Goal: Navigation & Orientation: Find specific page/section

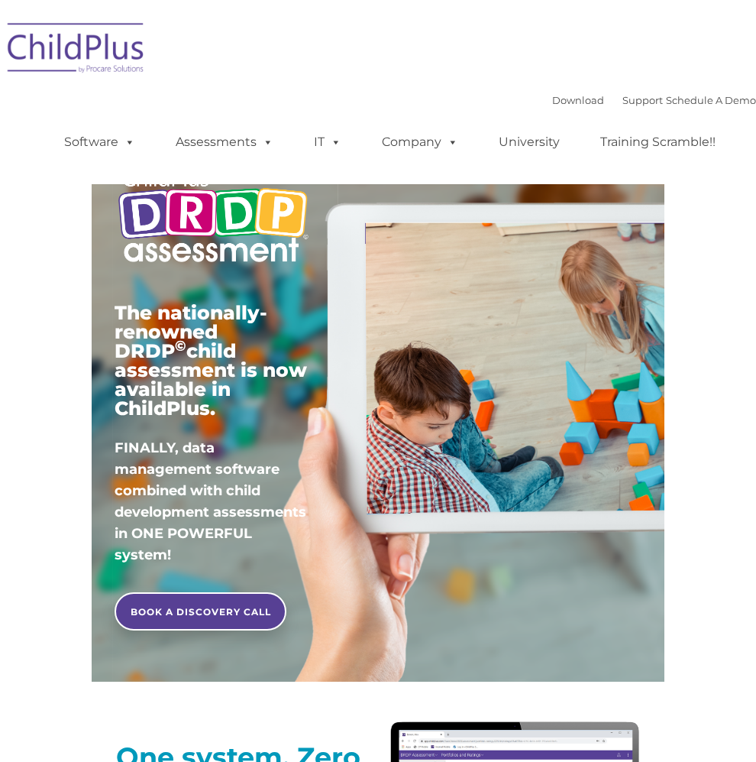
type input ""
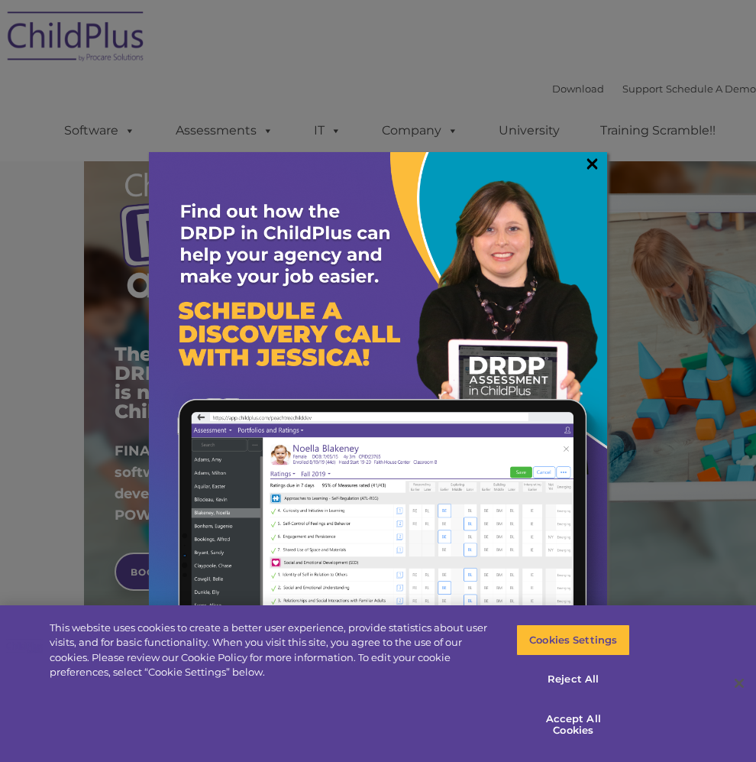
click at [591, 161] on link "×" at bounding box center [593, 163] width 18 height 15
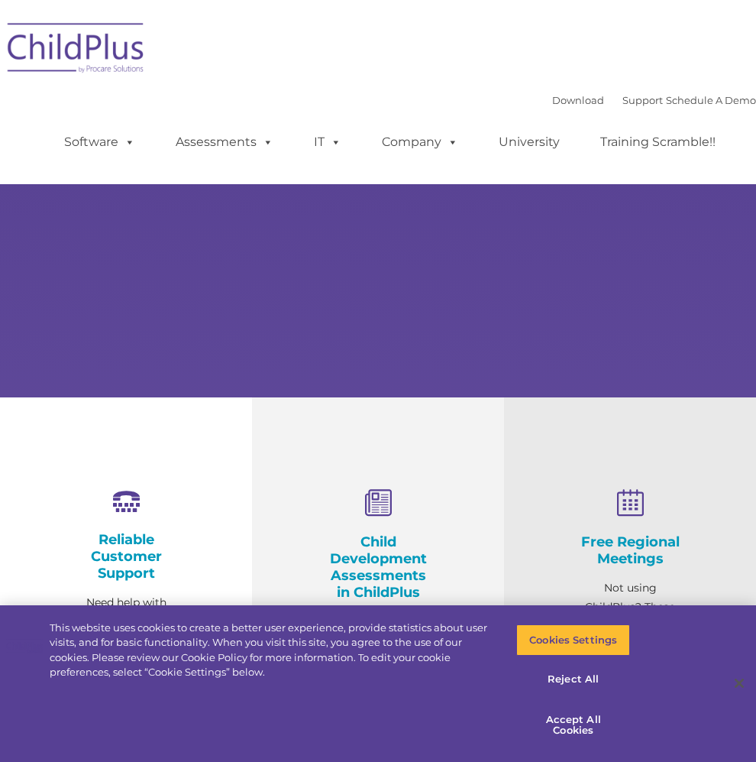
select select "MEDIUM"
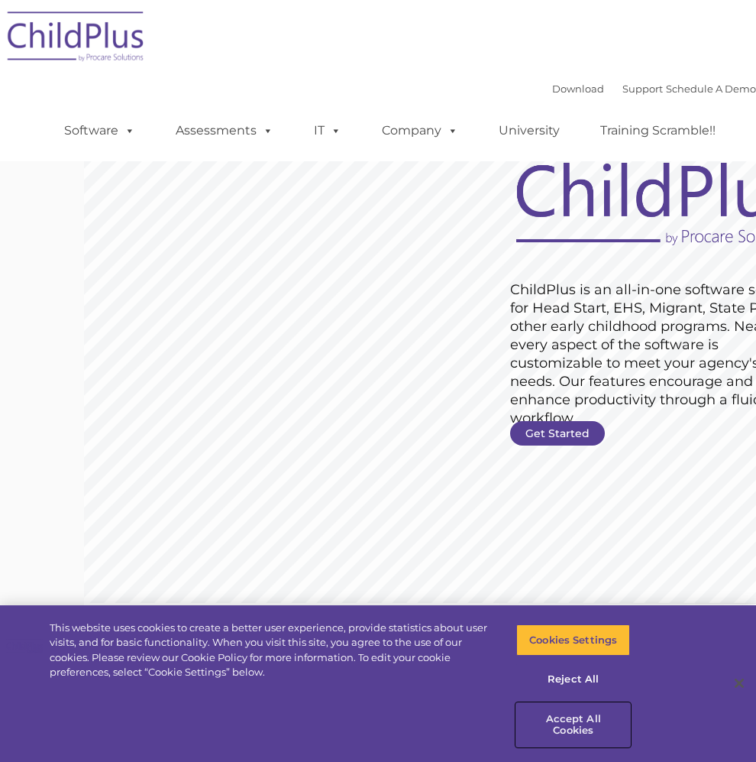
click at [576, 728] on button "Accept All Cookies" at bounding box center [574, 725] width 114 height 44
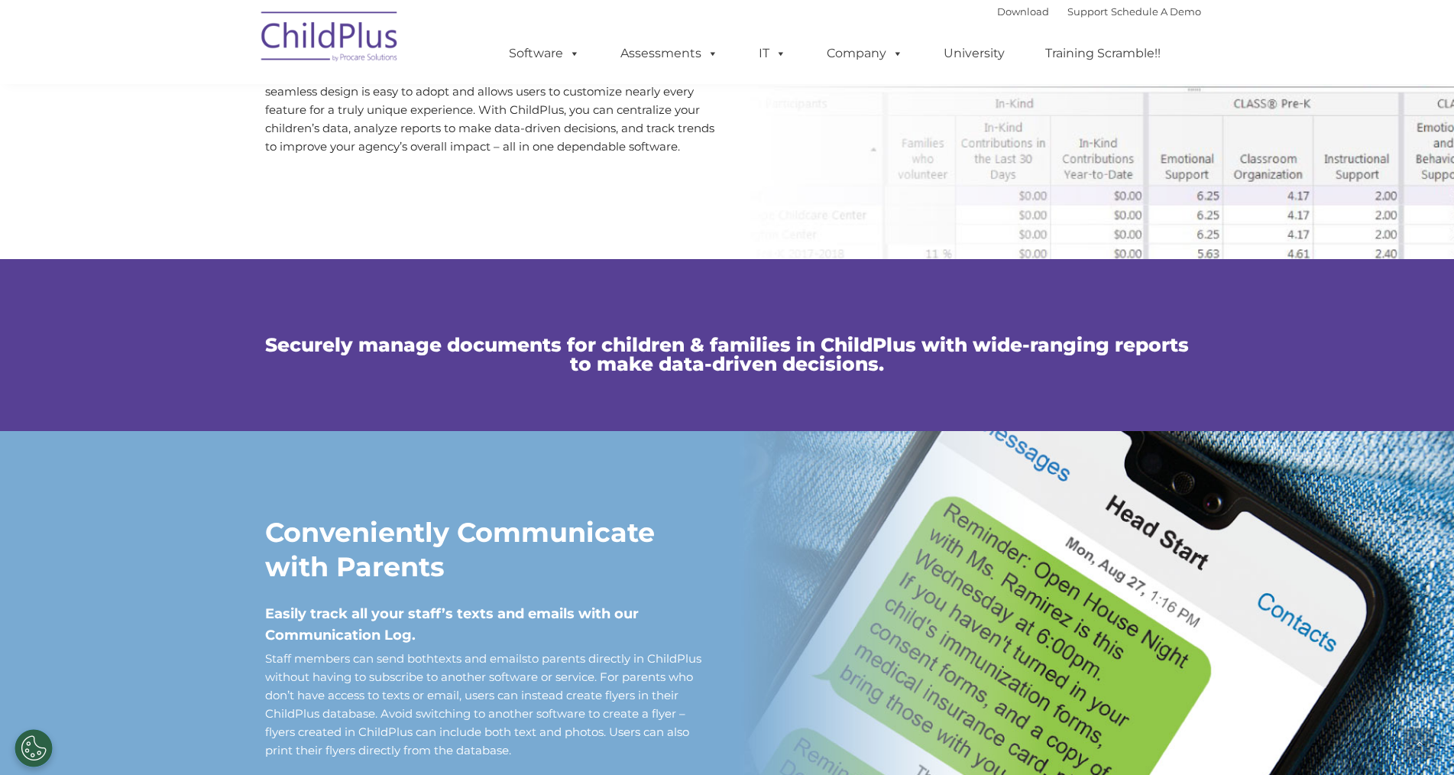
scroll to position [879, 0]
